Goal: Transaction & Acquisition: Obtain resource

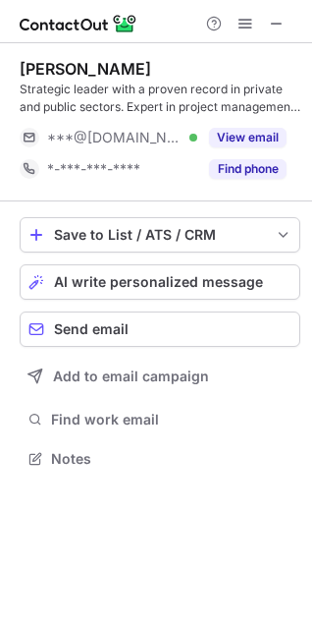
scroll to position [445, 312]
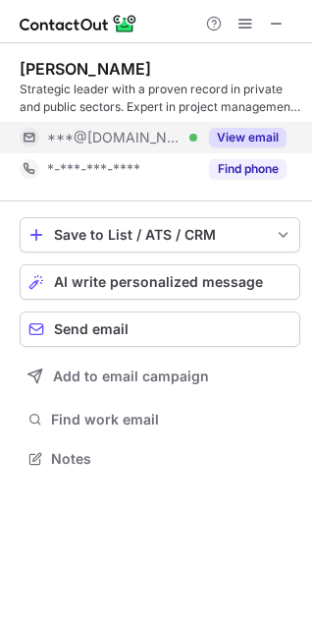
click at [223, 139] on button "View email" at bounding box center [248, 138] width 78 height 20
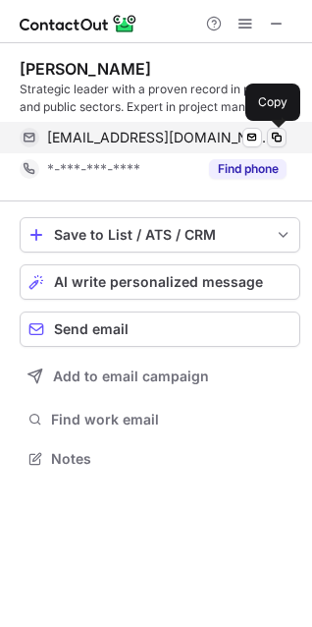
click at [276, 141] on span at bounding box center [277, 138] width 16 height 16
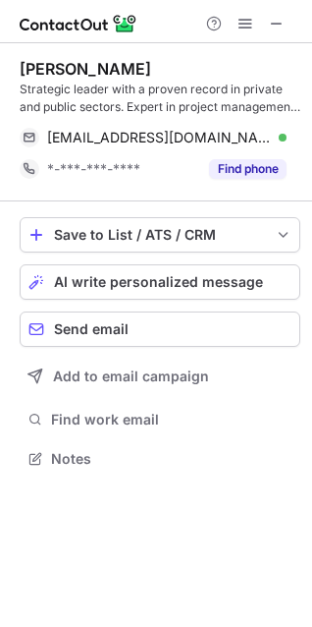
scroll to position [10, 10]
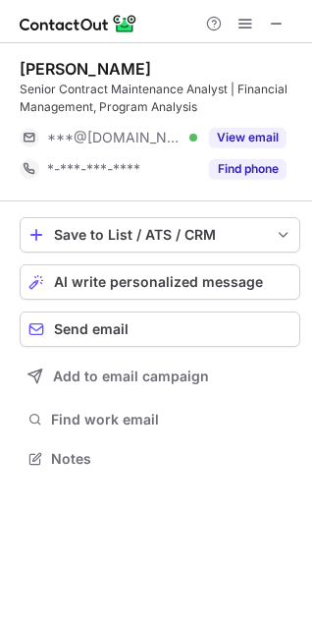
scroll to position [445, 312]
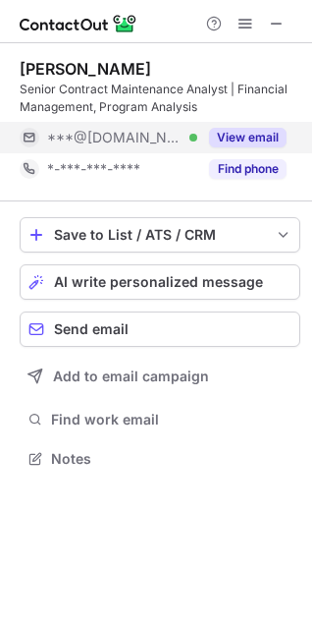
click at [238, 136] on button "View email" at bounding box center [248, 138] width 78 height 20
click at [239, 134] on button "View email" at bounding box center [248, 138] width 78 height 20
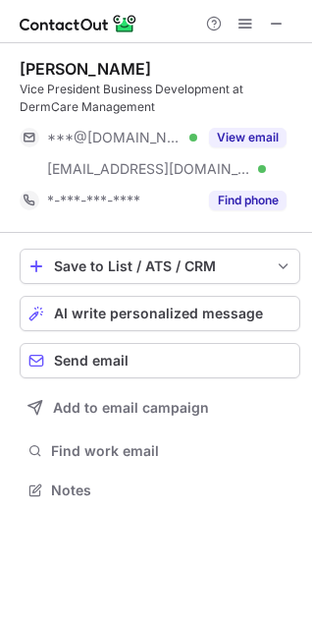
scroll to position [476, 312]
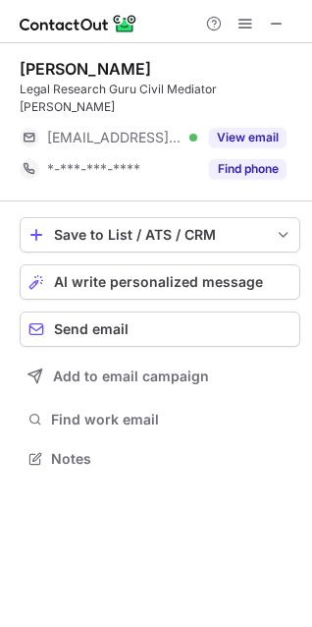
scroll to position [427, 312]
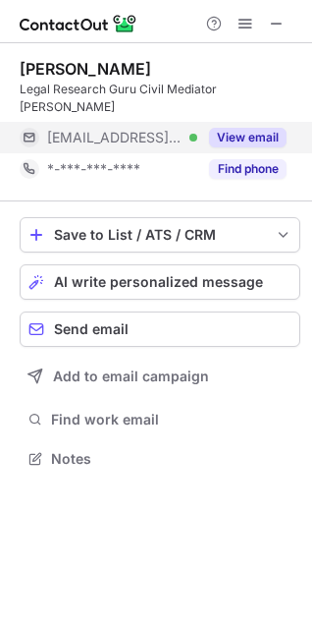
click at [221, 131] on div "View email" at bounding box center [241, 137] width 89 height 31
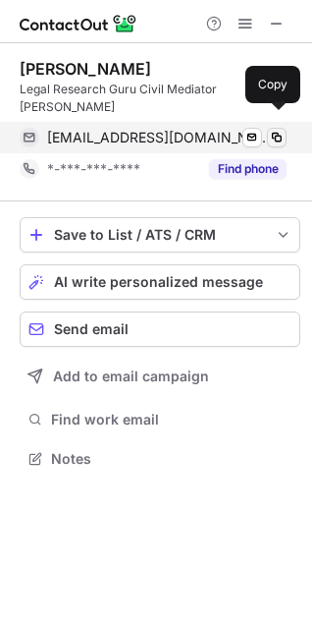
click at [276, 130] on span at bounding box center [277, 138] width 16 height 16
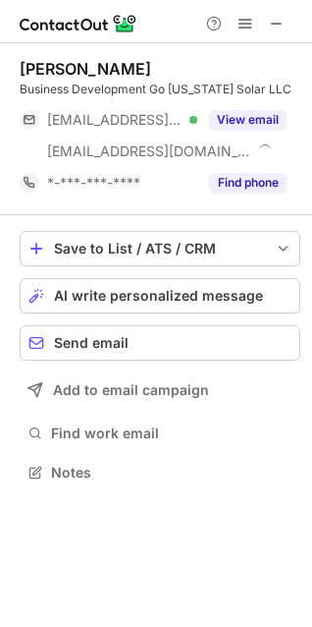
scroll to position [459, 312]
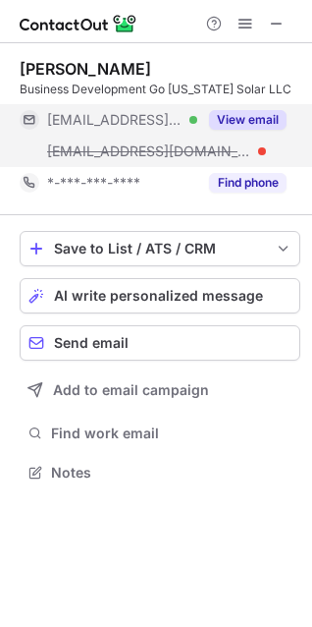
click at [241, 120] on button "View email" at bounding box center [248, 120] width 78 height 20
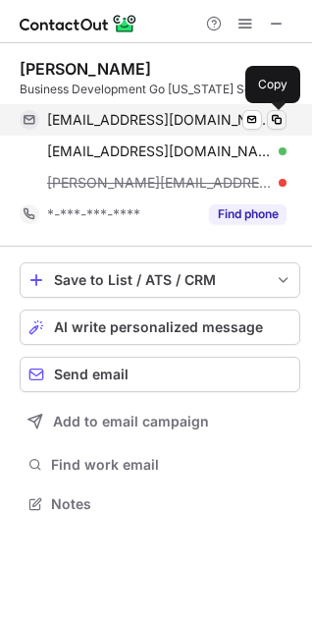
click at [269, 126] on span at bounding box center [277, 120] width 16 height 16
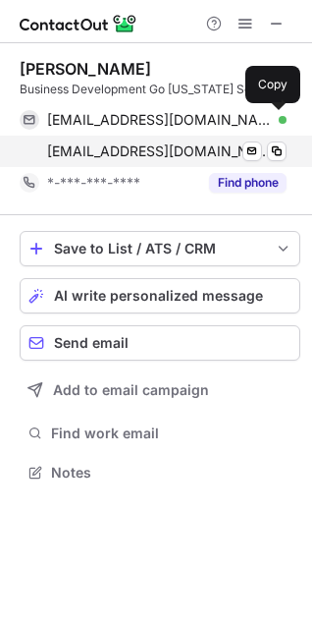
scroll to position [459, 312]
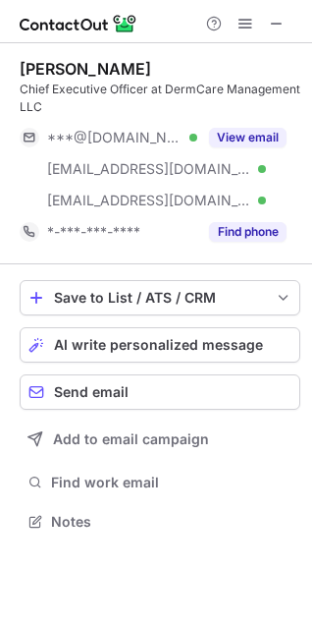
scroll to position [508, 312]
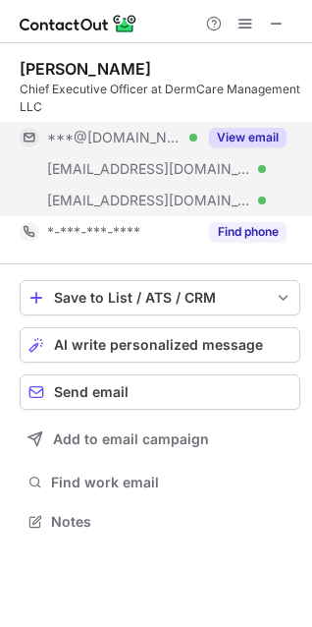
click at [253, 134] on button "View email" at bounding box center [248, 138] width 78 height 20
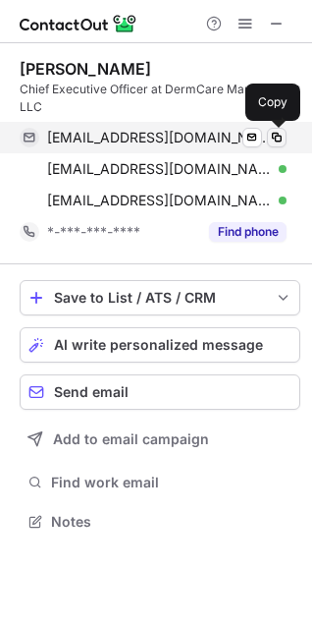
click at [279, 139] on span at bounding box center [277, 138] width 16 height 16
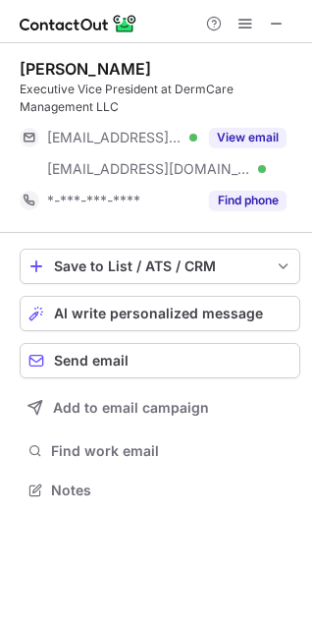
scroll to position [476, 312]
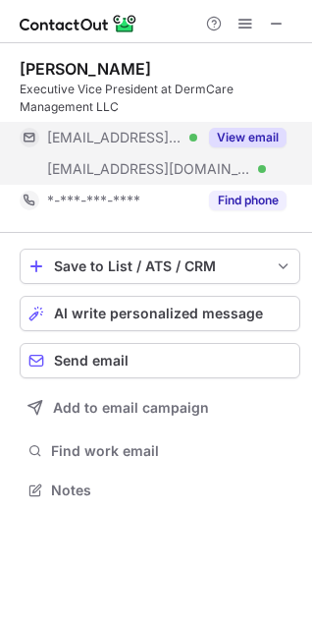
click at [246, 139] on button "View email" at bounding box center [248, 138] width 78 height 20
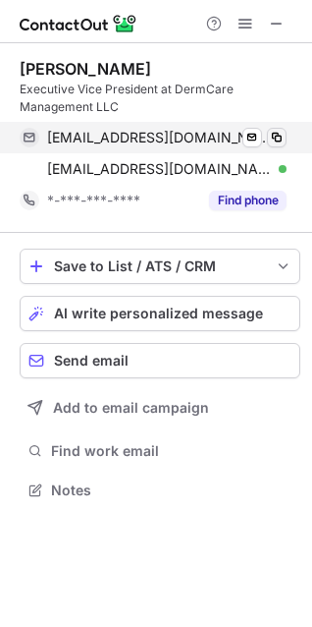
click at [278, 128] on button at bounding box center [277, 138] width 20 height 20
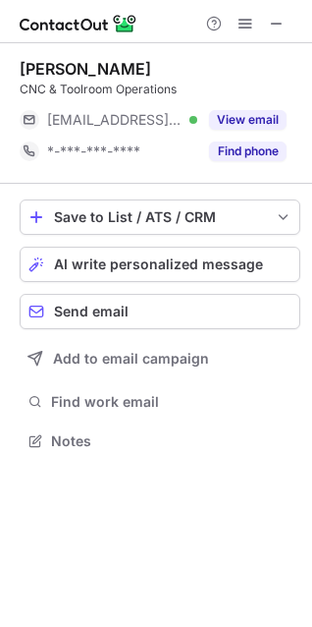
scroll to position [427, 312]
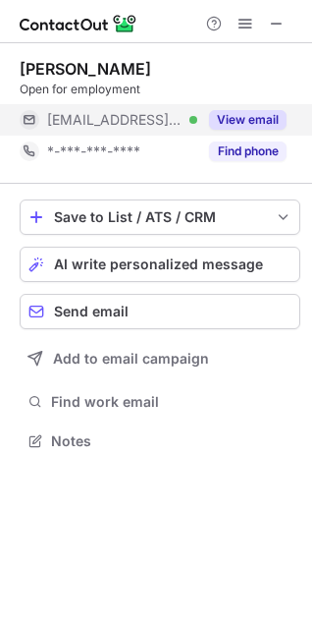
click at [231, 116] on button "View email" at bounding box center [248, 120] width 78 height 20
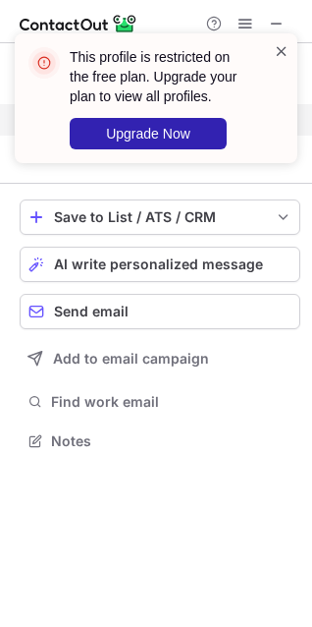
click at [279, 51] on span at bounding box center [282, 51] width 16 height 20
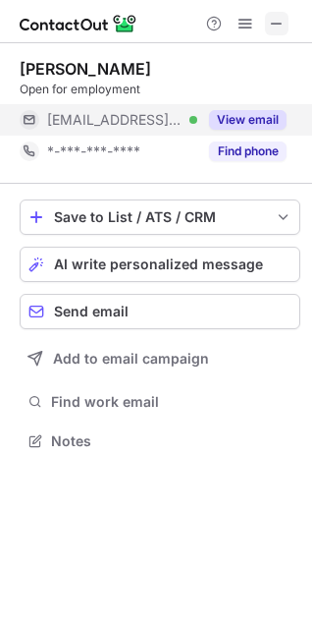
click at [275, 18] on span at bounding box center [277, 24] width 16 height 16
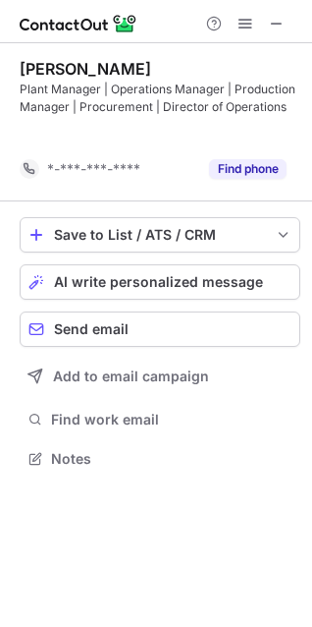
scroll to position [414, 312]
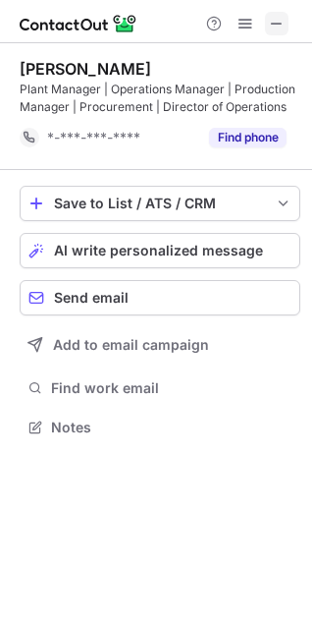
click at [273, 17] on span at bounding box center [277, 24] width 16 height 16
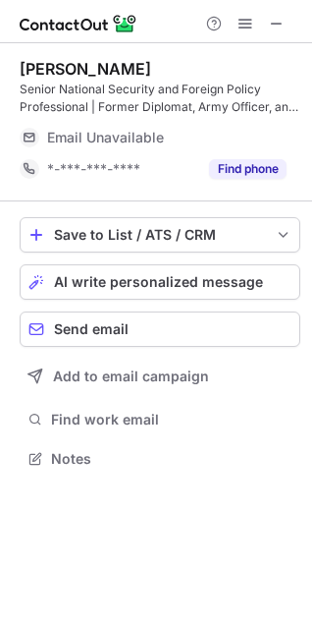
scroll to position [445, 312]
click at [277, 20] on span at bounding box center [277, 24] width 16 height 16
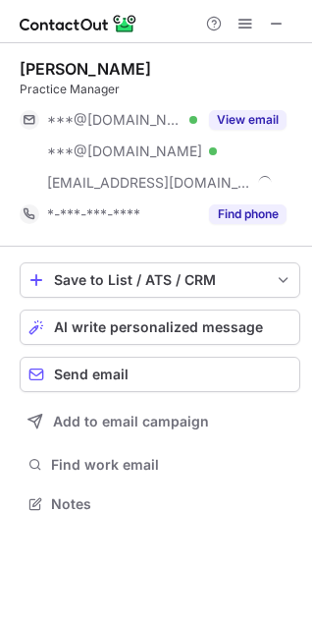
scroll to position [490, 312]
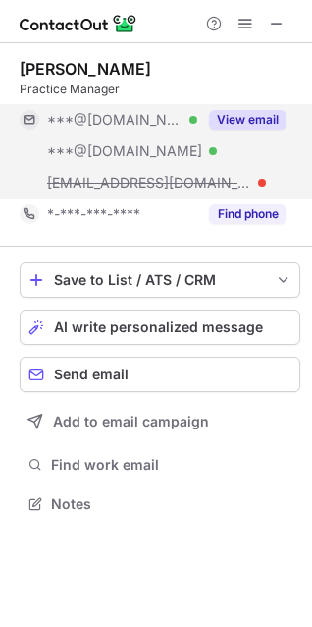
click at [231, 122] on button "View email" at bounding box center [248, 120] width 78 height 20
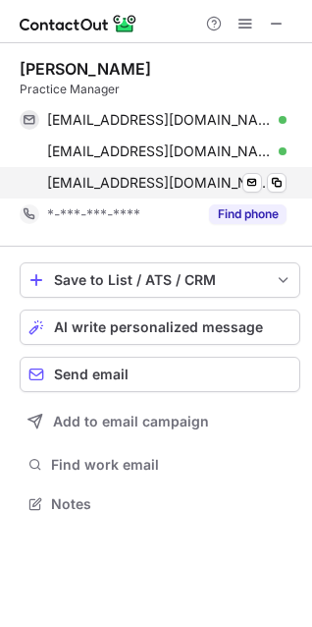
scroll to position [10, 10]
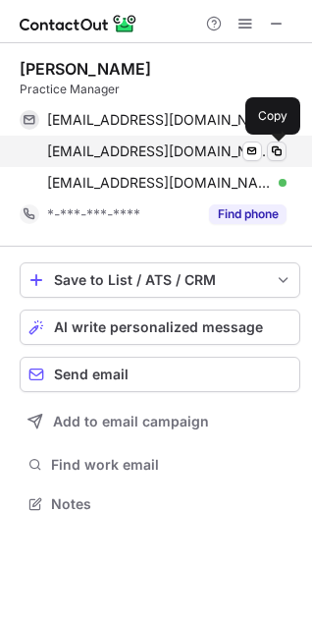
click at [274, 149] on span at bounding box center [277, 151] width 16 height 16
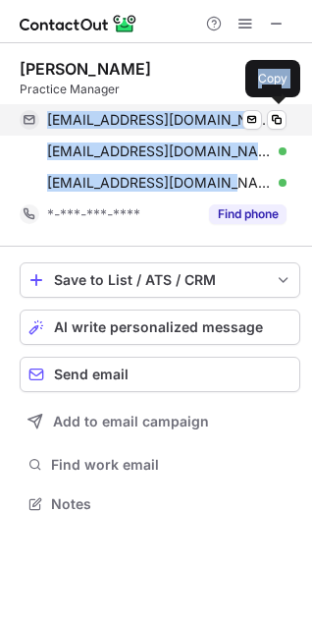
drag, startPoint x: 216, startPoint y: 178, endPoint x: 48, endPoint y: 125, distance: 176.2
click at [48, 125] on div "rara07169@yahoo.com Verified Send email Copy jdonnelly_4890@yahoo.com Verified …" at bounding box center [153, 151] width 267 height 94
copy div "rara07169@yahoo.com Verified Send email Copy jdonnelly_4890@yahoo.com Verified …"
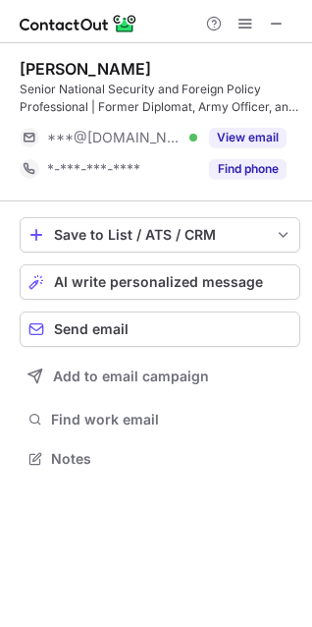
scroll to position [445, 312]
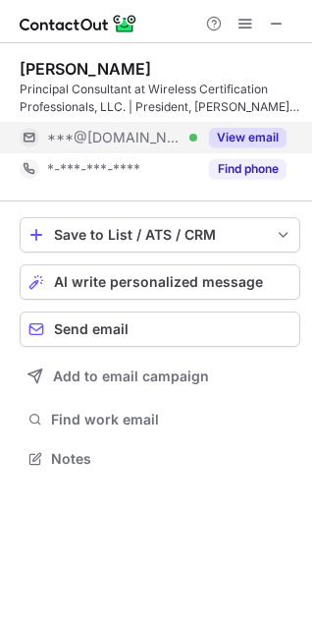
click at [254, 139] on button "View email" at bounding box center [248, 138] width 78 height 20
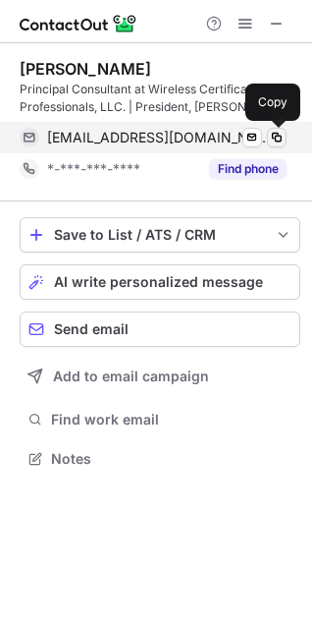
click at [275, 140] on span at bounding box center [277, 138] width 16 height 16
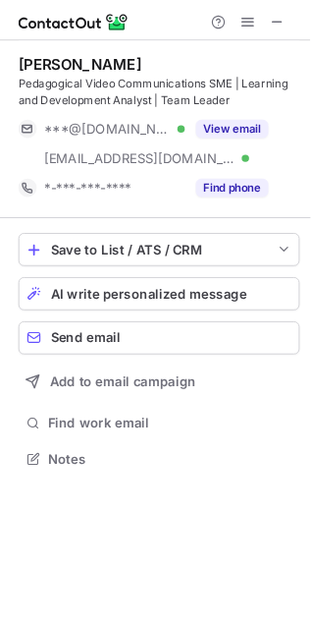
scroll to position [9, 9]
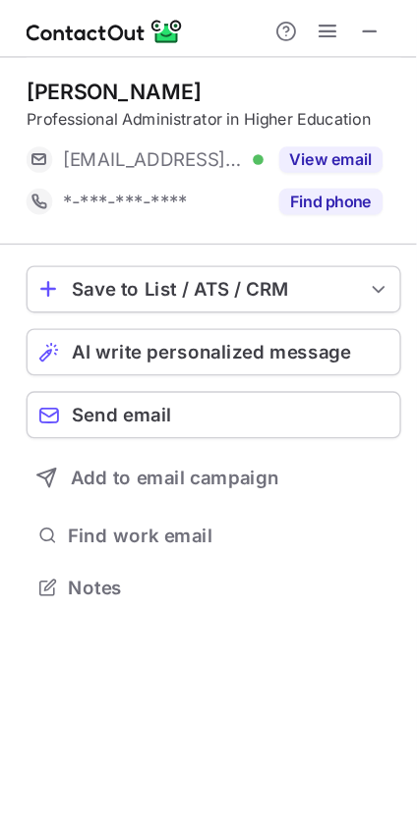
scroll to position [427, 312]
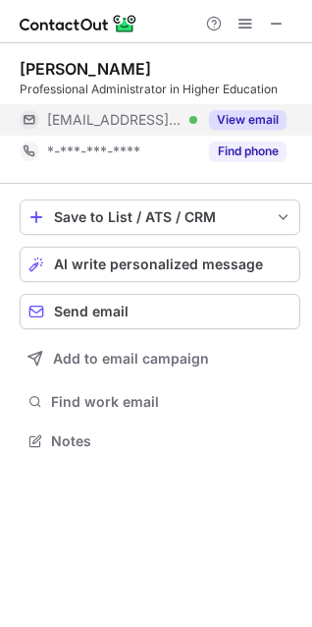
click at [270, 116] on button "View email" at bounding box center [248, 120] width 78 height 20
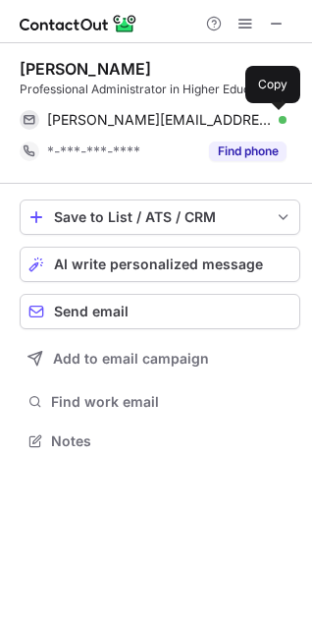
click at [270, 116] on span at bounding box center [277, 120] width 16 height 16
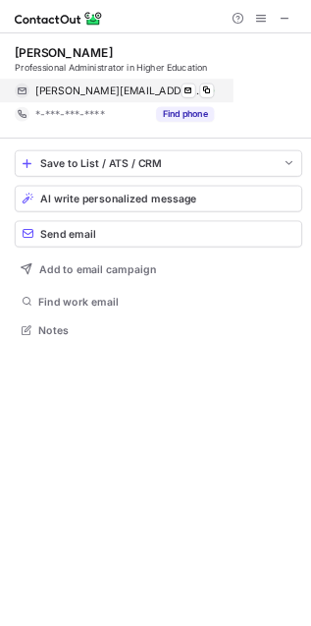
scroll to position [9, 9]
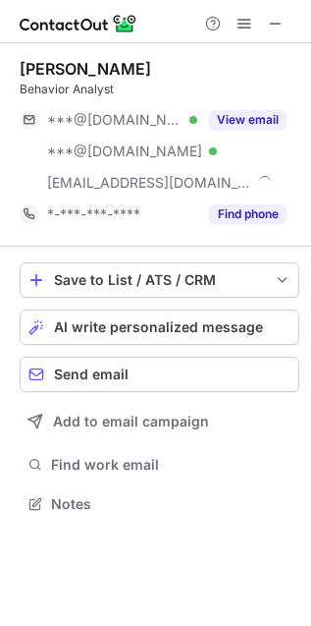
scroll to position [489, 311]
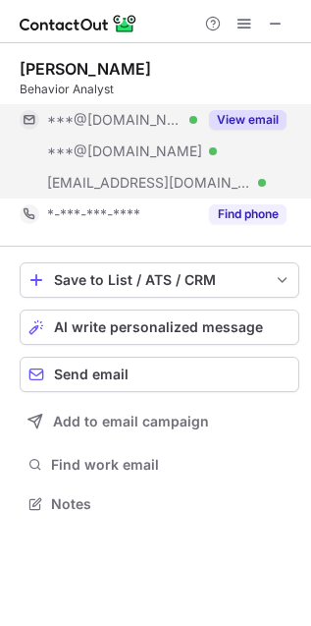
click at [232, 117] on button "View email" at bounding box center [248, 120] width 78 height 20
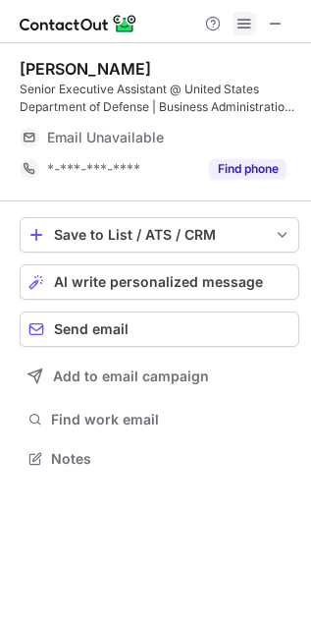
scroll to position [445, 311]
click at [248, 23] on span at bounding box center [245, 24] width 16 height 16
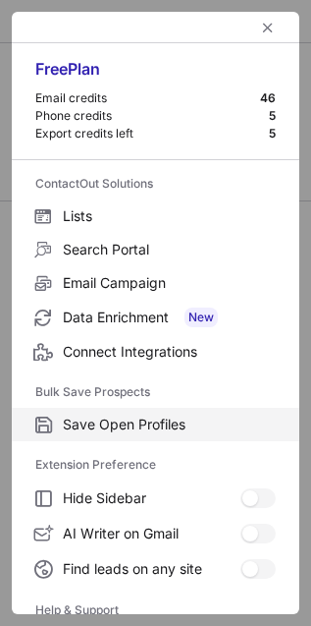
scroll to position [193, 0]
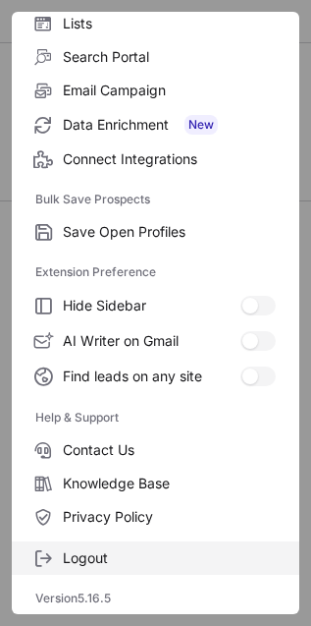
click at [71, 547] on label "Logout" at bounding box center [156, 557] width 288 height 33
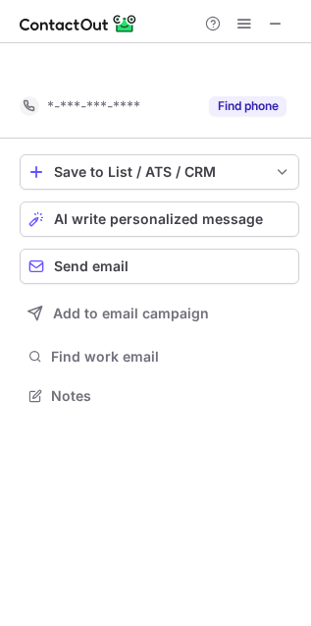
scroll to position [351, 311]
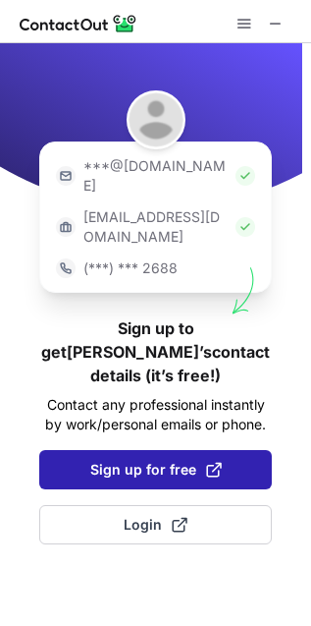
click at [169, 450] on button "Sign up for free" at bounding box center [155, 469] width 233 height 39
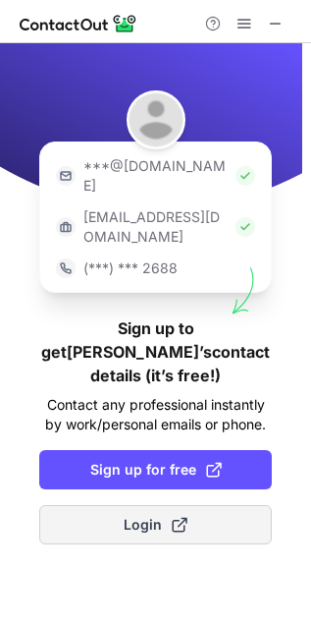
click at [146, 515] on span "Login" at bounding box center [156, 525] width 64 height 20
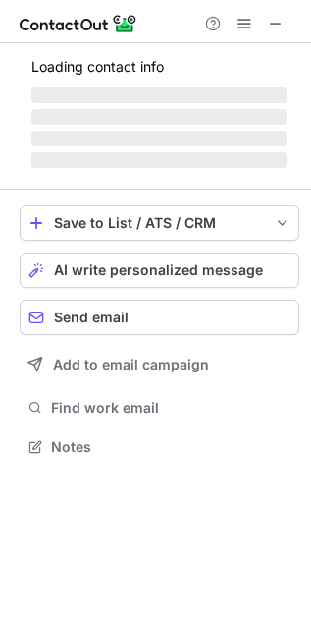
scroll to position [434, 311]
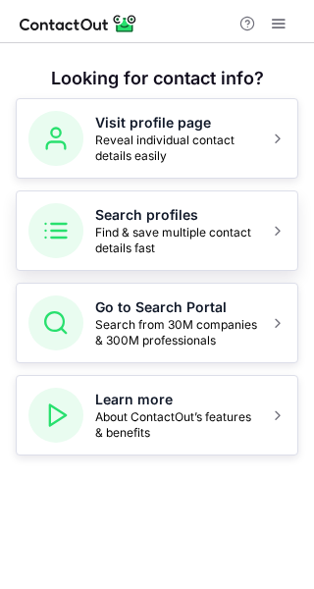
click at [221, 234] on span "Find & save multiple contact details fast" at bounding box center [176, 240] width 163 height 31
click at [268, 230] on button "Search profiles Find & save multiple contact details fast" at bounding box center [157, 231] width 283 height 81
click at [248, 223] on h5 "Search profiles" at bounding box center [176, 215] width 163 height 20
